Goal: Task Accomplishment & Management: Manage account settings

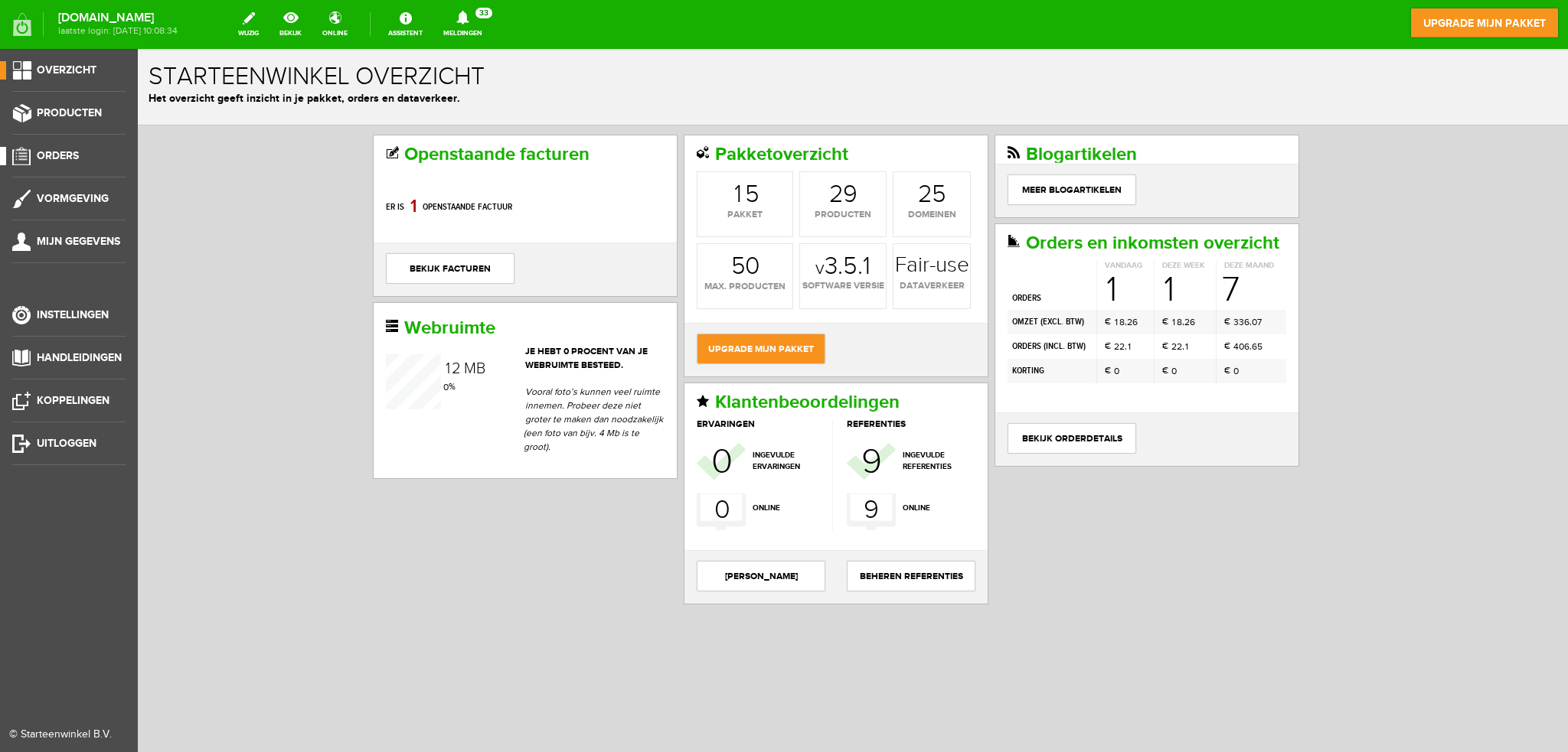
click at [70, 154] on span "Orders" at bounding box center [57, 156] width 42 height 13
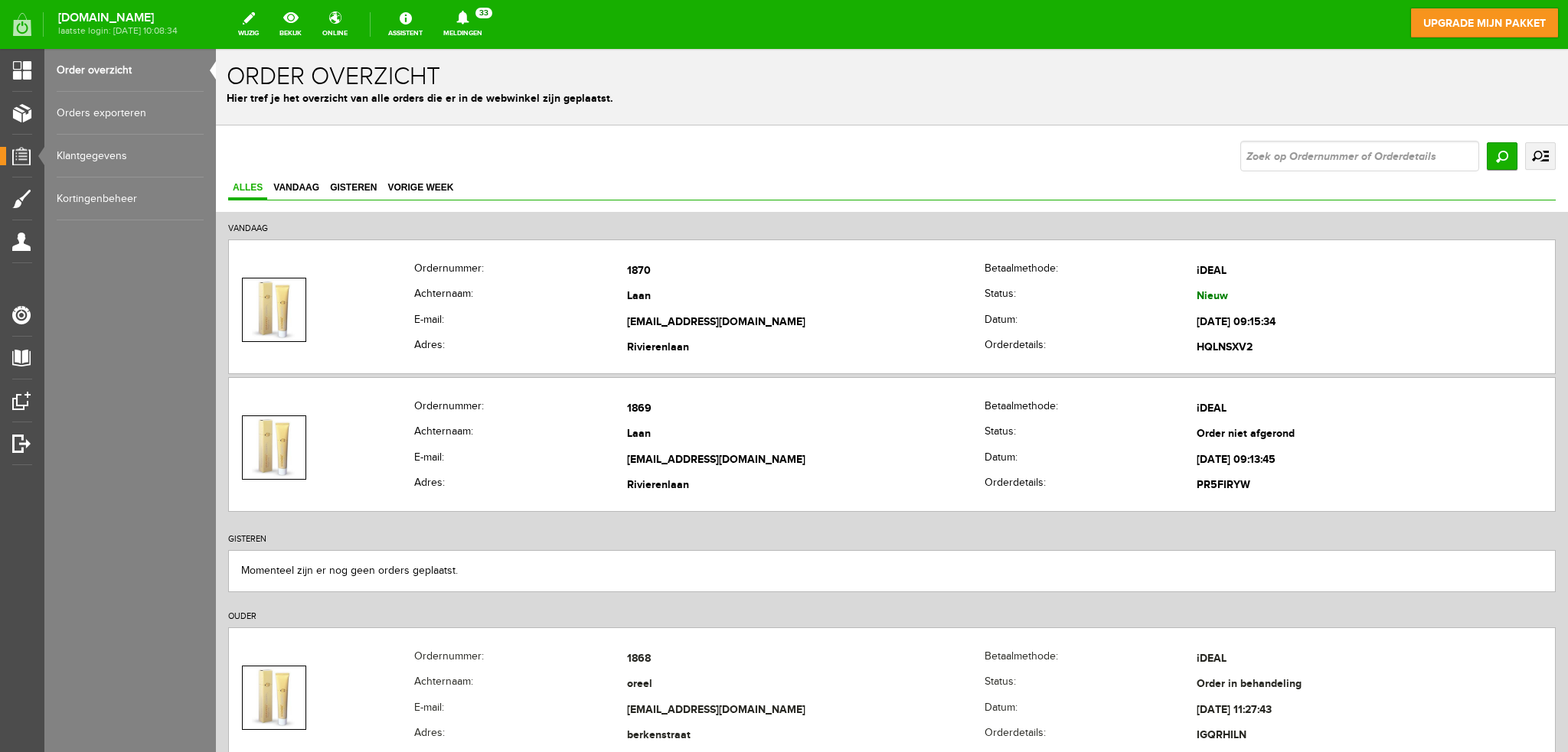
scroll to position [77, 0]
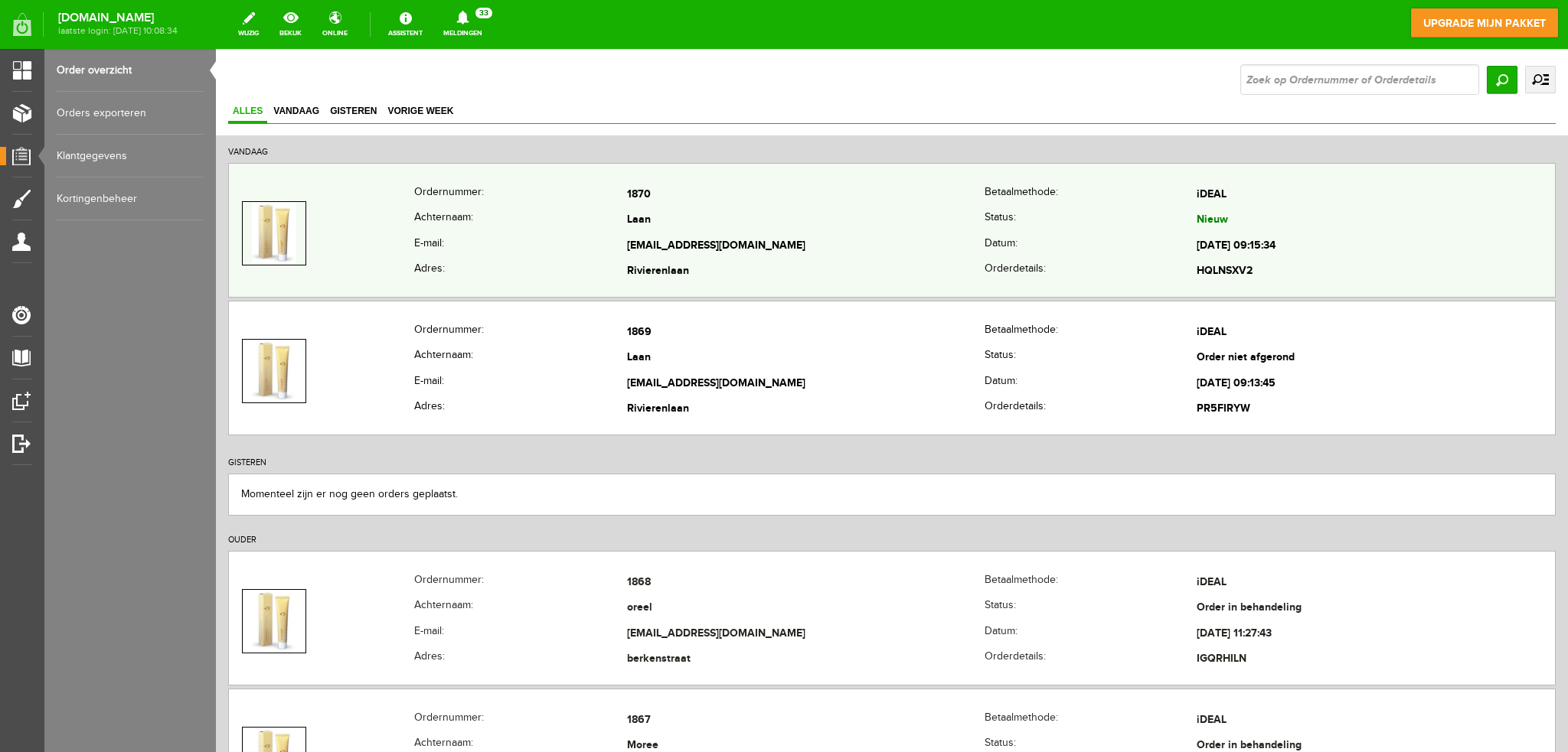
click at [581, 234] on th "E-mail:" at bounding box center [520, 246] width 212 height 26
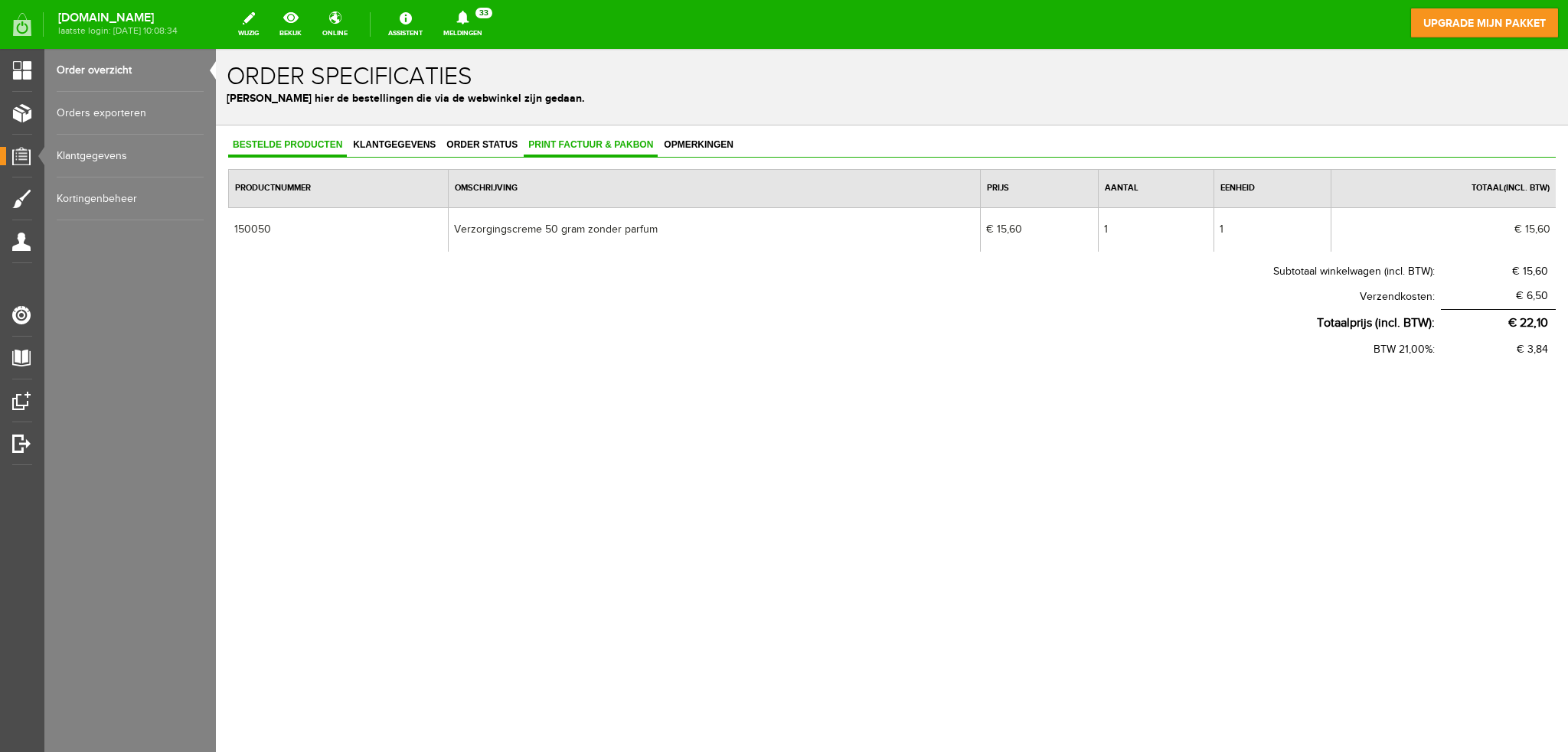
click at [578, 140] on span "Print factuur & pakbon" at bounding box center [591, 144] width 134 height 11
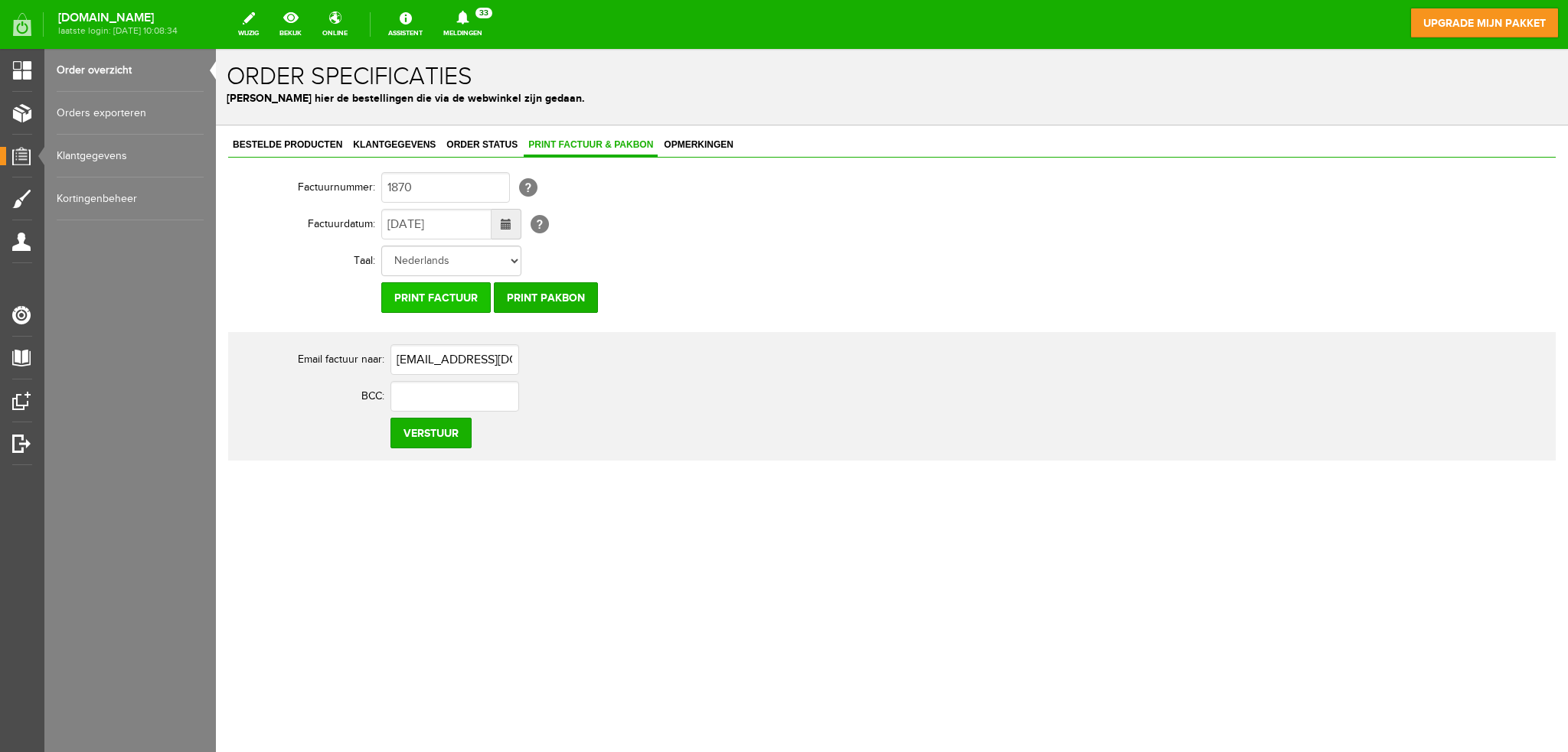
click at [424, 296] on input "Print factuur" at bounding box center [436, 298] width 109 height 31
click at [574, 293] on input "Print pakbon" at bounding box center [546, 298] width 104 height 31
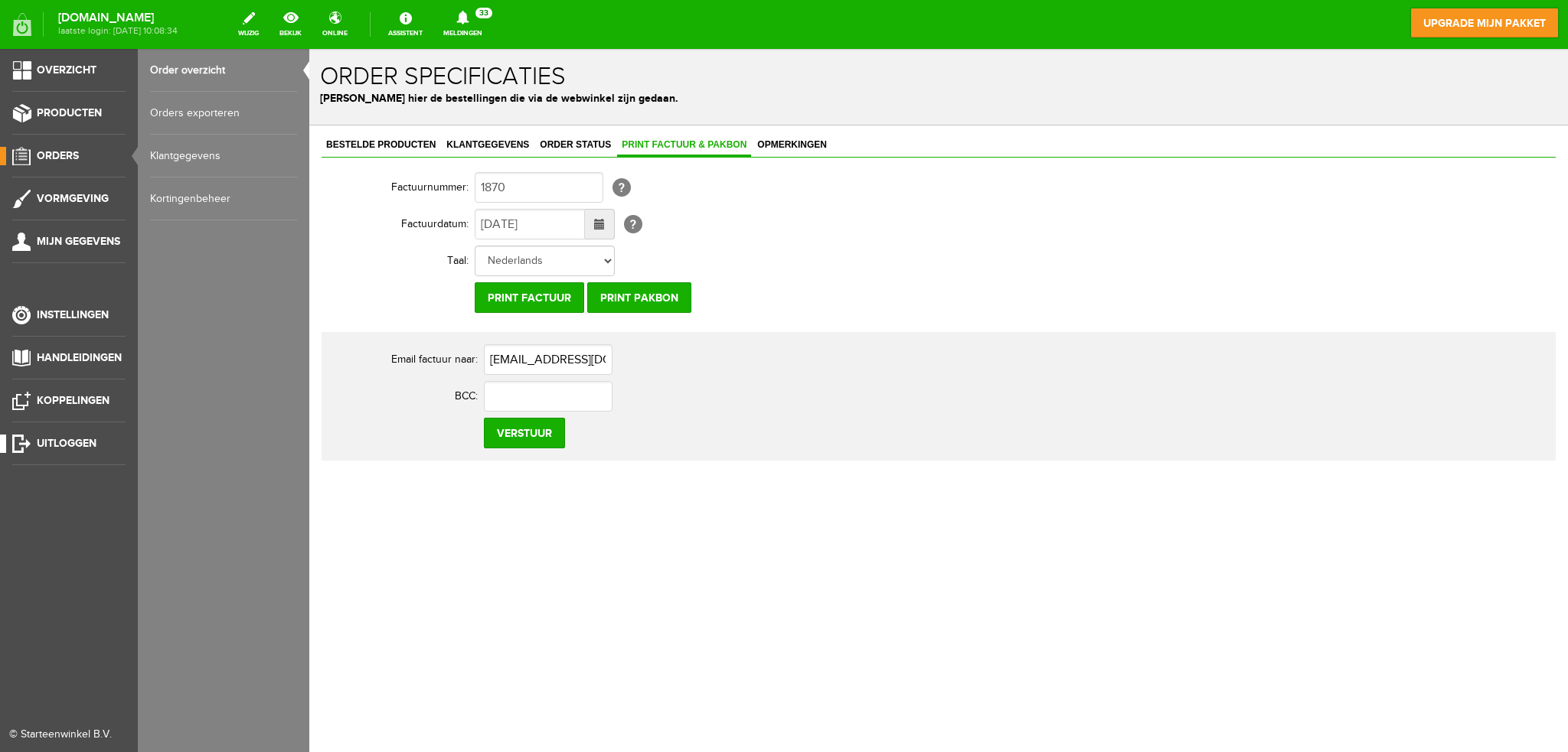
click at [56, 440] on span "Uitloggen" at bounding box center [66, 444] width 59 height 13
